Goal: Task Accomplishment & Management: Manage account settings

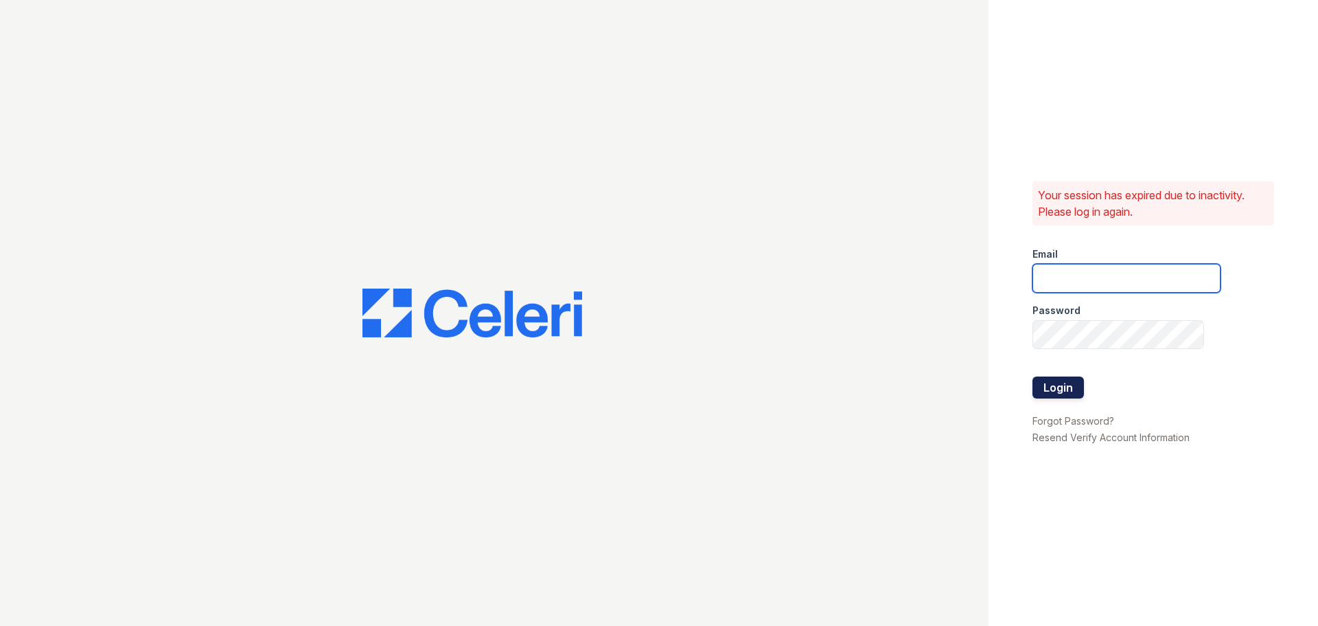
type input "[EMAIL_ADDRESS][DOMAIN_NAME]"
click at [1063, 388] on button "Login" at bounding box center [1058, 387] width 51 height 22
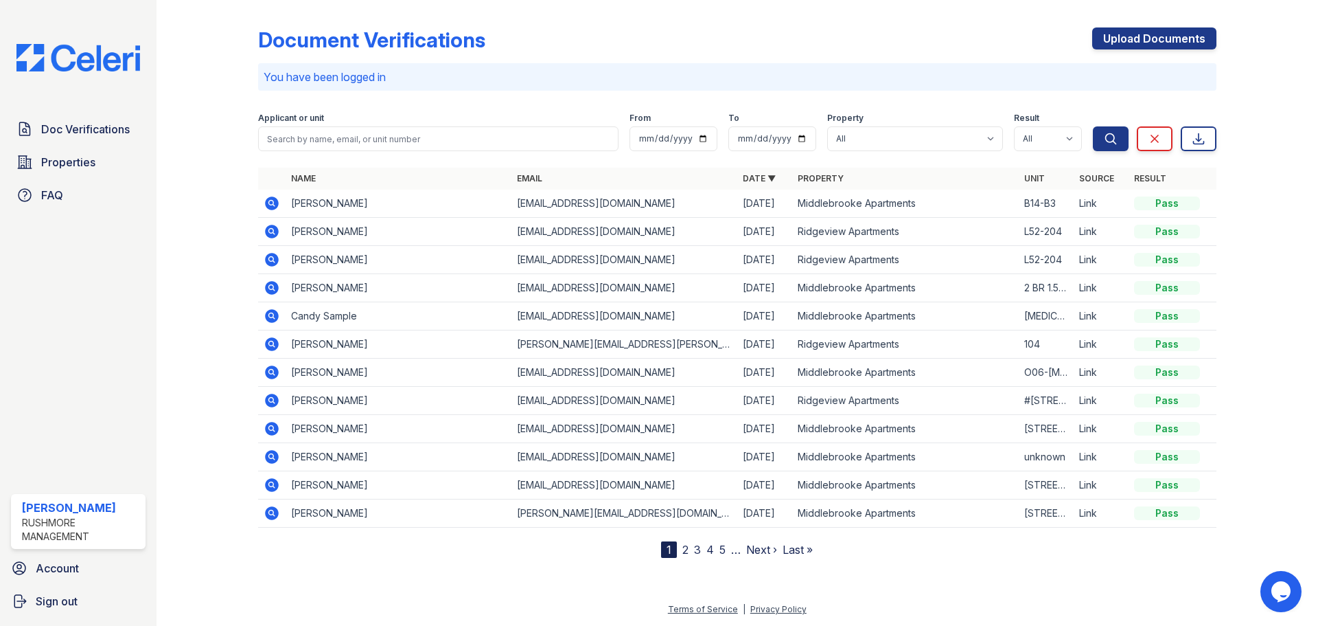
click at [0, 625] on nordpass-portal at bounding box center [0, 626] width 0 height 0
